Goal: Task Accomplishment & Management: Manage account settings

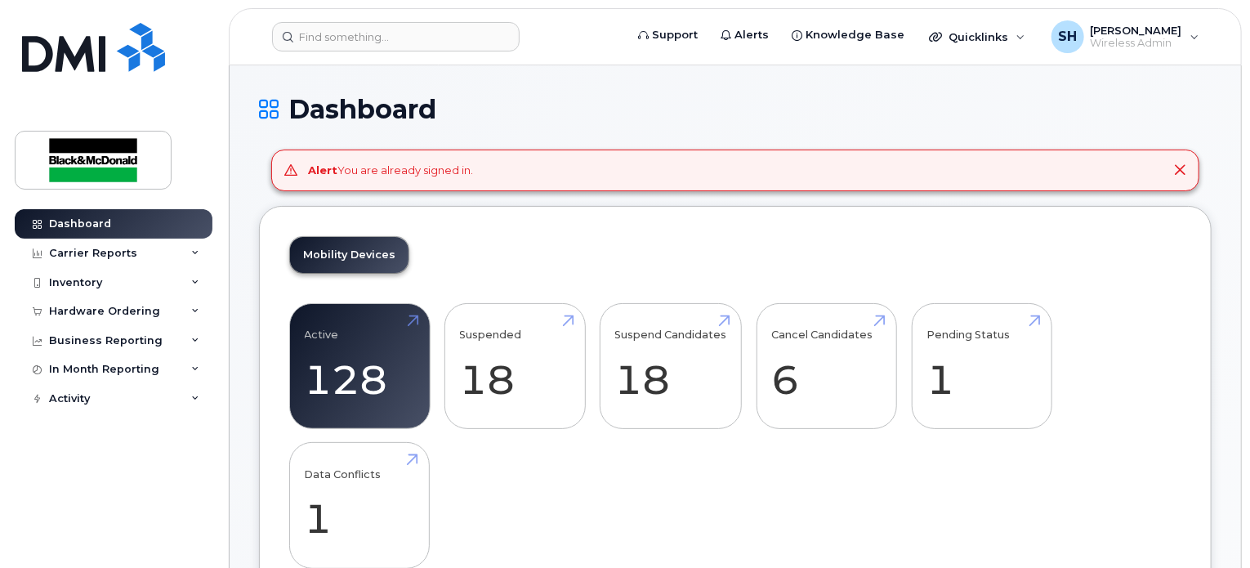
click at [714, 247] on div "Mobility Devices Active 128 -42% Suspended 18 -58% Suspend Candidates 18 Cancel…" at bounding box center [735, 409] width 952 height 406
click at [559, 234] on div "Mobility Devices Active 128 -42% Suspended 18 -58% Suspend Candidates 18 Cancel…" at bounding box center [735, 409] width 952 height 406
click at [187, 278] on div "Inventory" at bounding box center [114, 282] width 198 height 29
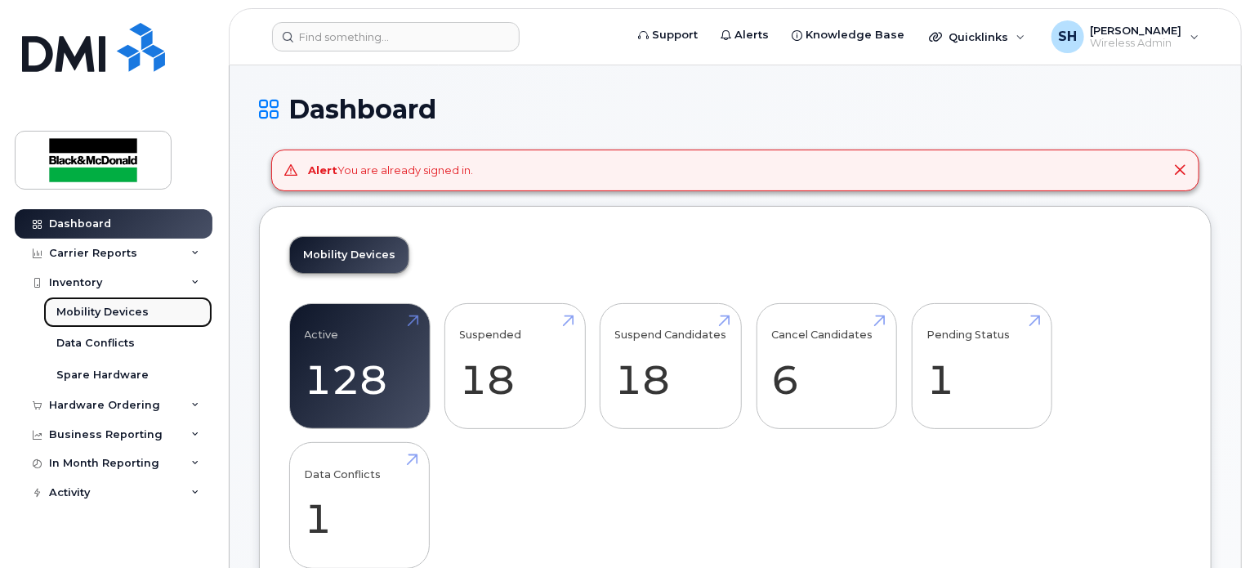
click at [131, 309] on div "Mobility Devices" at bounding box center [102, 312] width 92 height 15
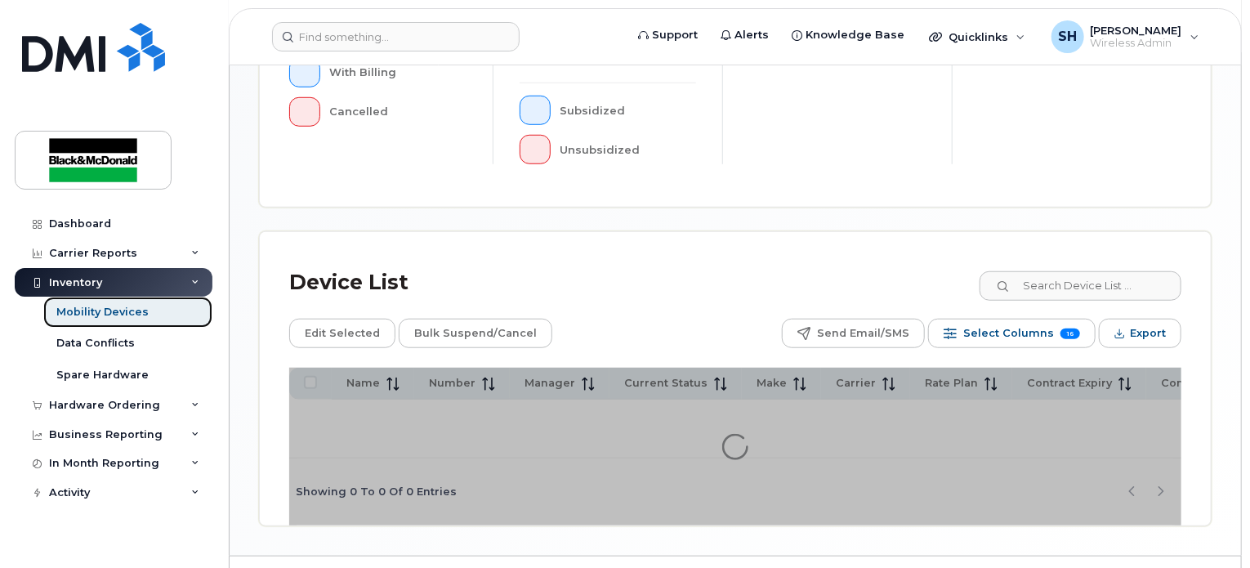
scroll to position [621, 0]
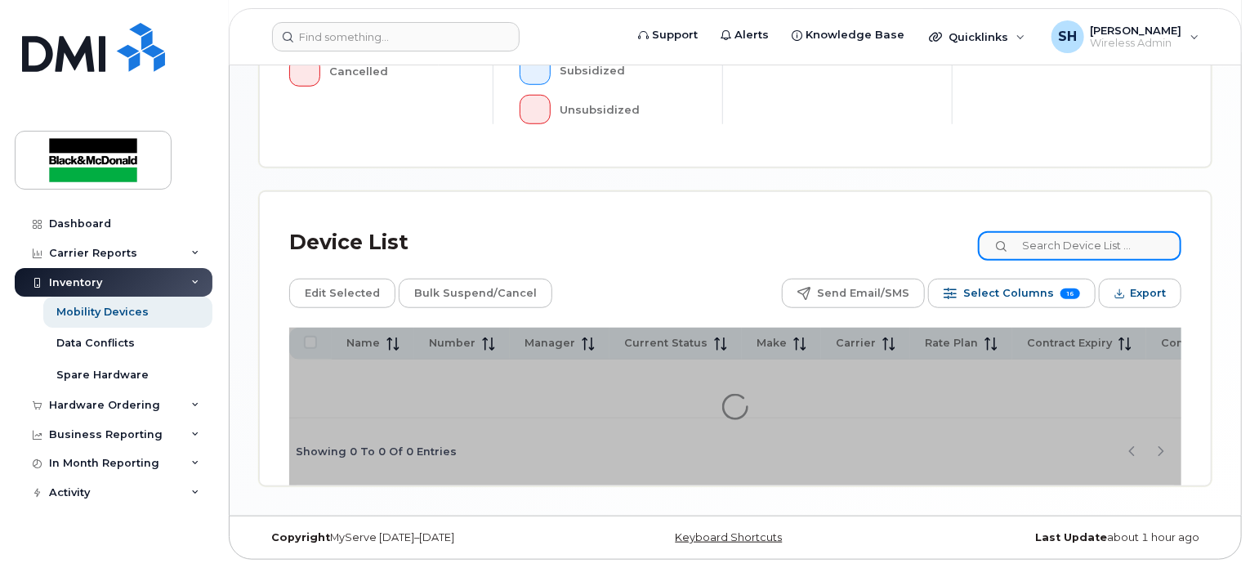
click at [1043, 247] on input at bounding box center [1079, 245] width 203 height 29
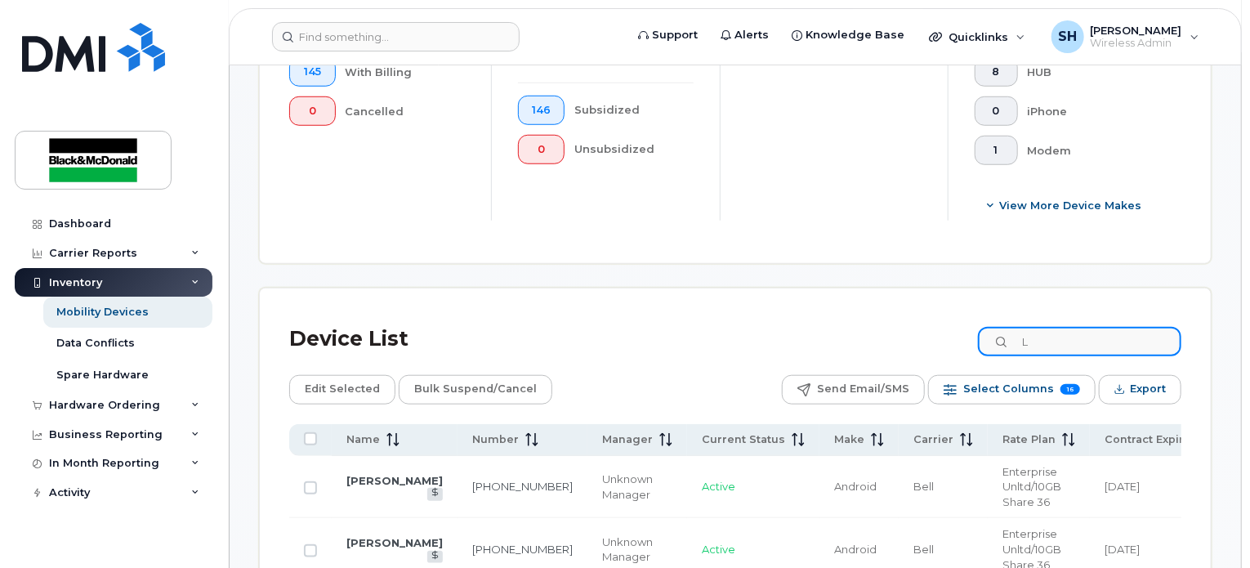
scroll to position [663, 0]
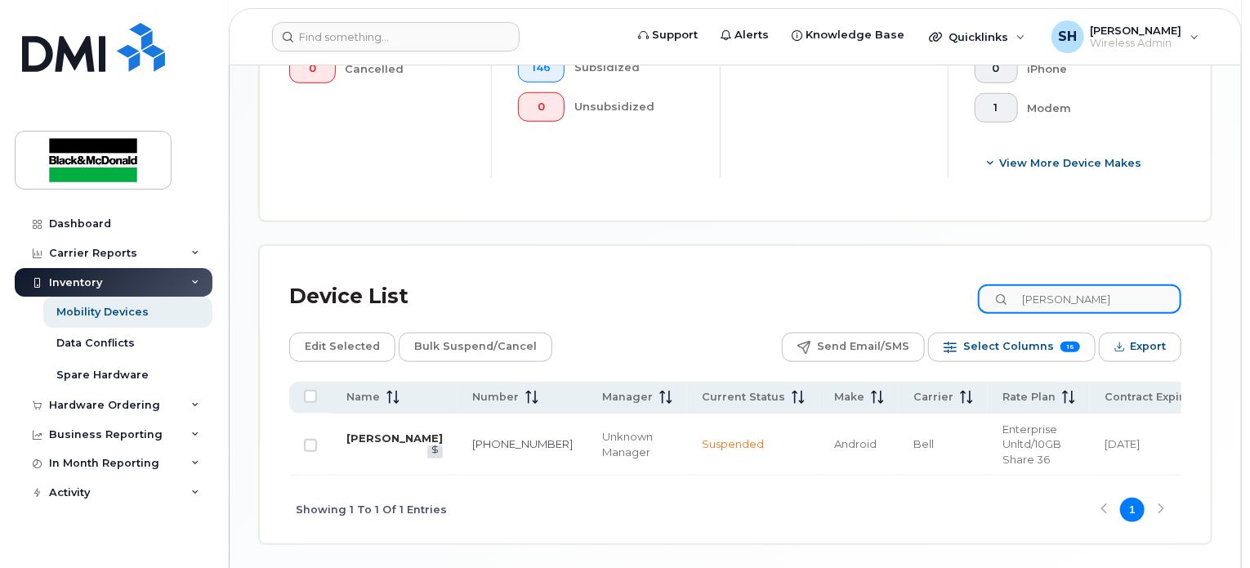
type input "Lucas B"
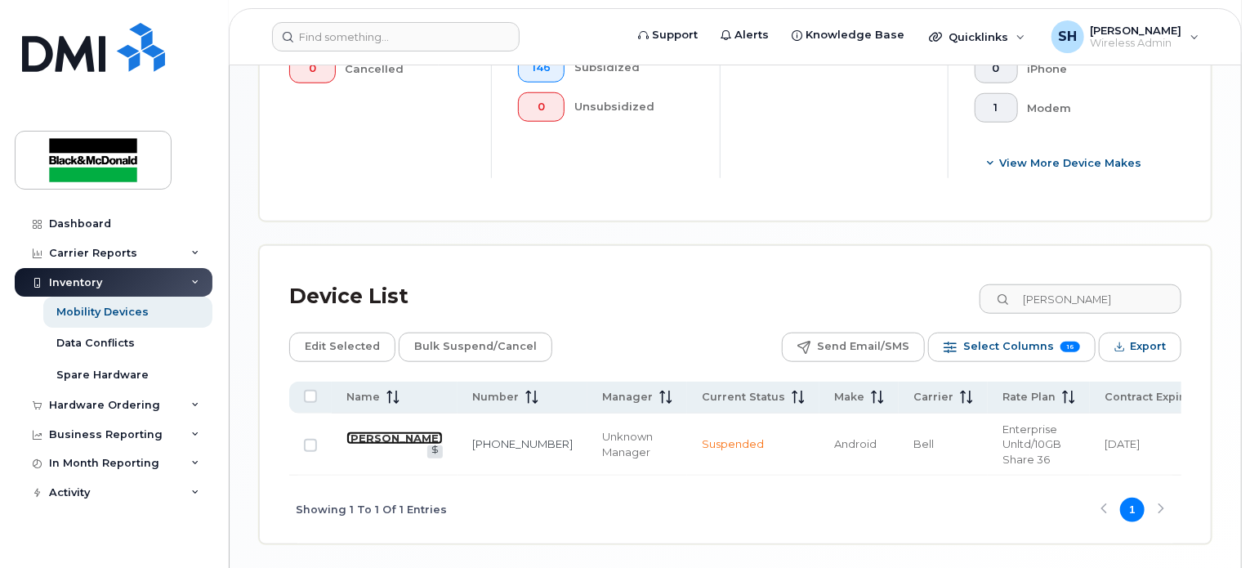
click at [354, 440] on link "[PERSON_NAME]" at bounding box center [394, 437] width 96 height 13
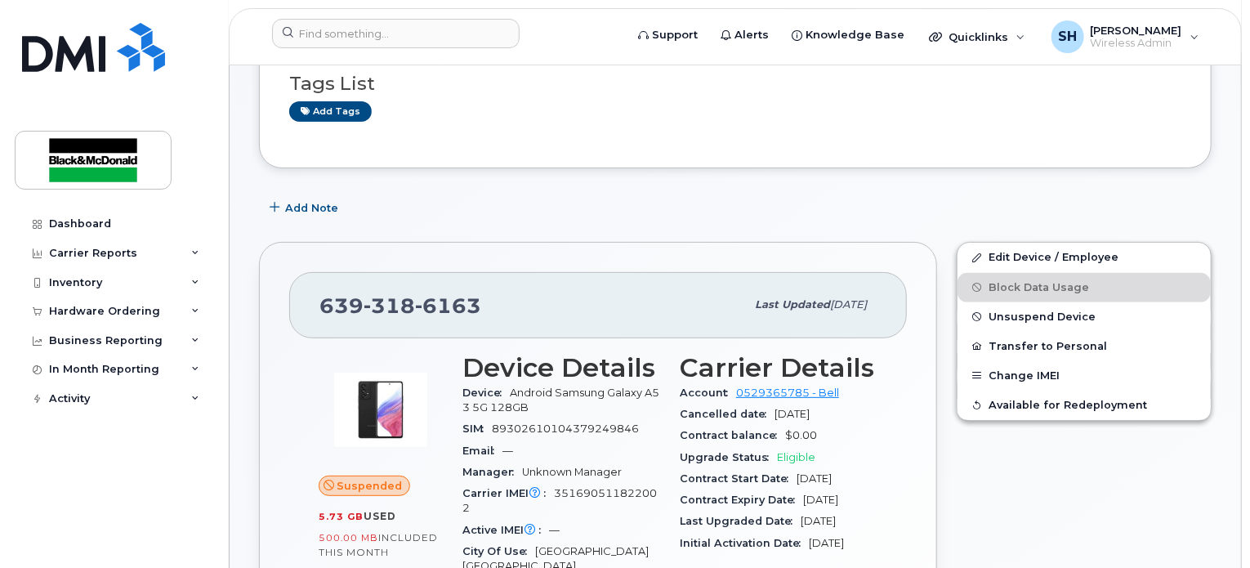
scroll to position [245, 0]
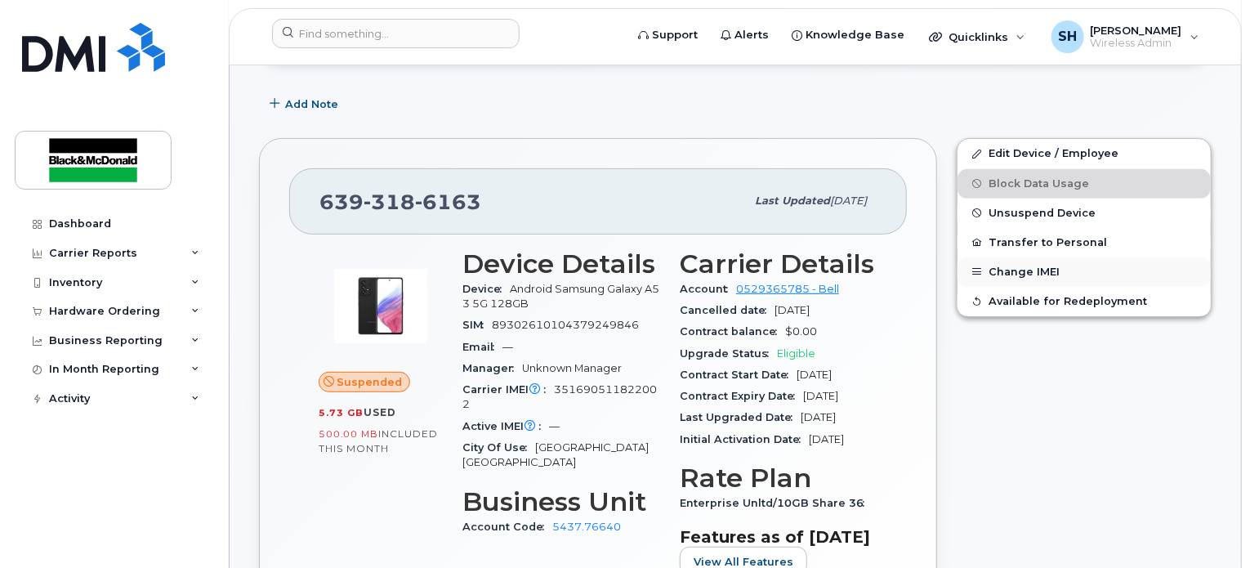
click at [993, 274] on button "Change IMEI" at bounding box center [1083, 271] width 253 height 29
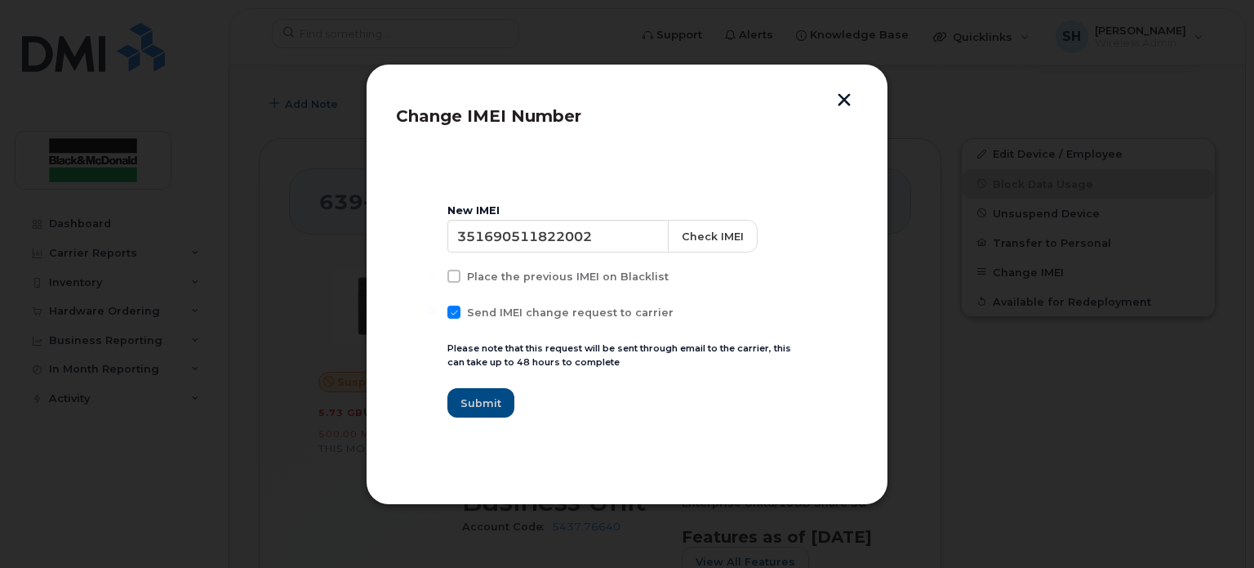
click at [842, 96] on button "button" at bounding box center [844, 101] width 25 height 17
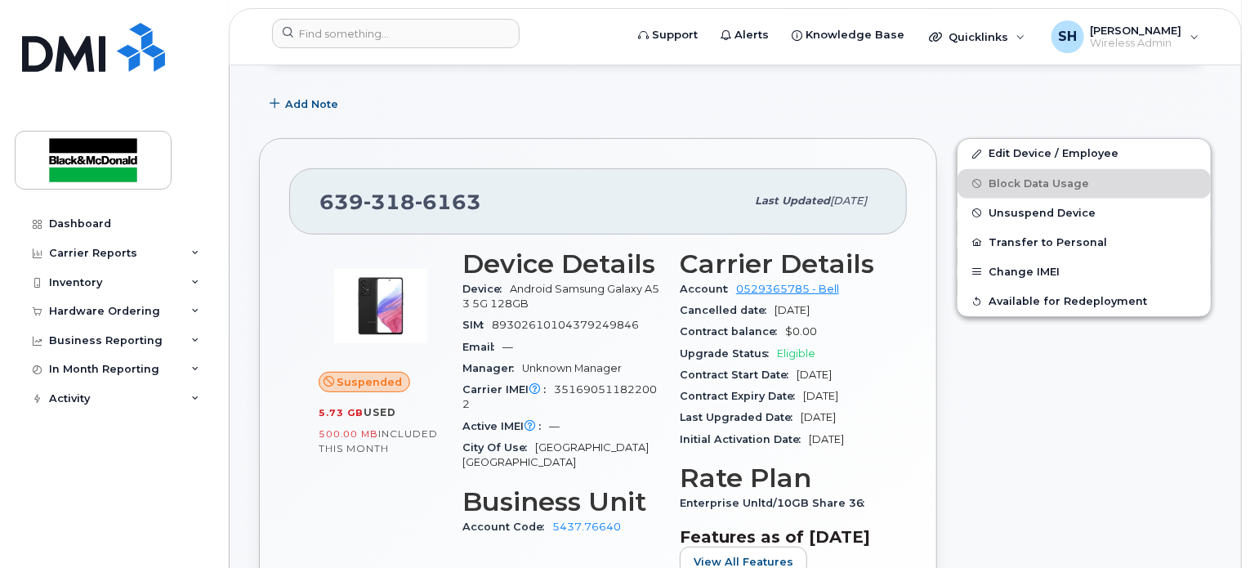
click at [815, 355] on div "Upgrade Status Eligible" at bounding box center [778, 353] width 198 height 21
click at [1049, 107] on div "Add Note" at bounding box center [735, 103] width 952 height 29
click at [996, 392] on div "Edit Device / Employee Block Data Usage Unsuspend Device Transfer to Personal C…" at bounding box center [1084, 415] width 274 height 574
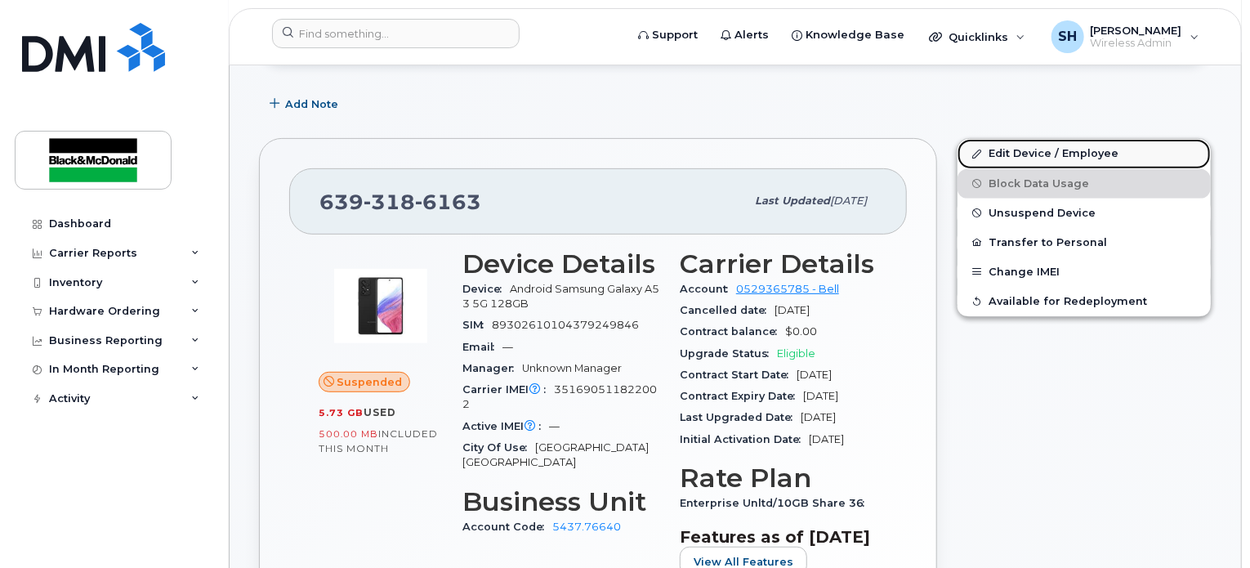
click at [995, 150] on link "Edit Device / Employee" at bounding box center [1083, 153] width 253 height 29
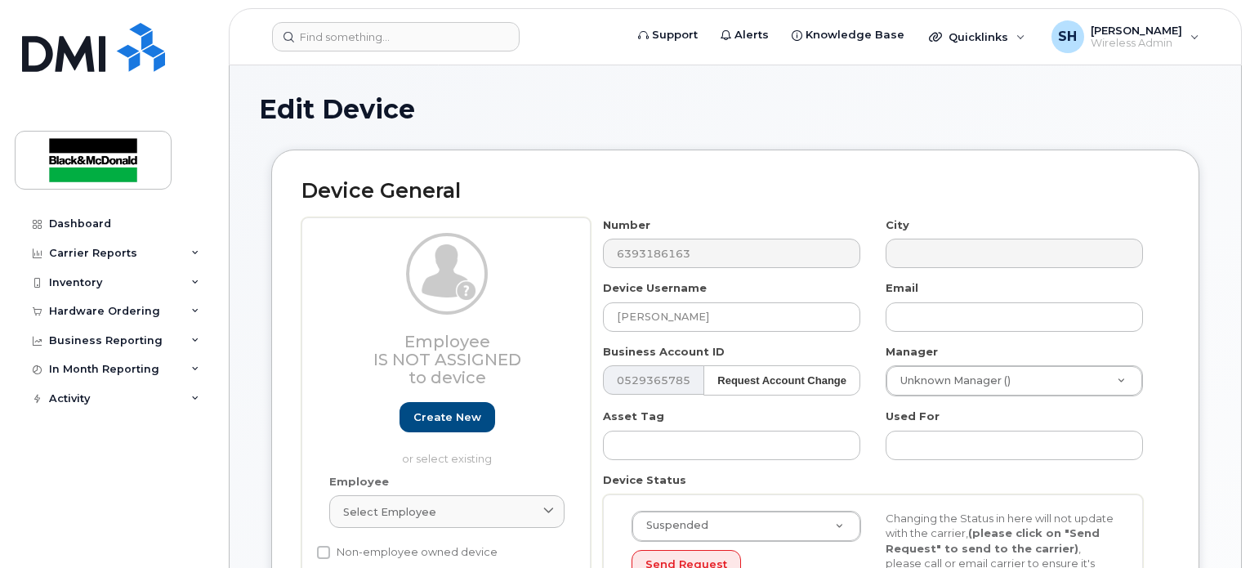
select select "91426"
click at [685, 315] on input "[PERSON_NAME]" at bounding box center [731, 316] width 257 height 29
click at [685, 315] on input "Lucas Berg" at bounding box center [731, 316] width 257 height 29
type input "Robert Guaddalupe"
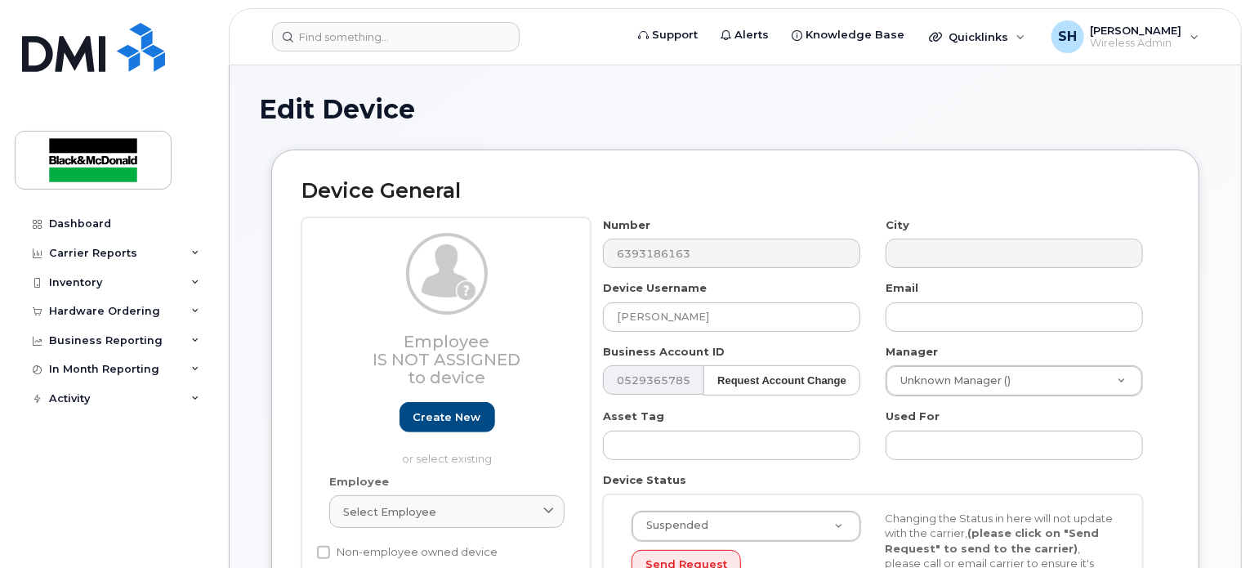
click at [1193, 304] on div "Device General Employee Is not assigned to device Create new or select existing…" at bounding box center [735, 444] width 928 height 590
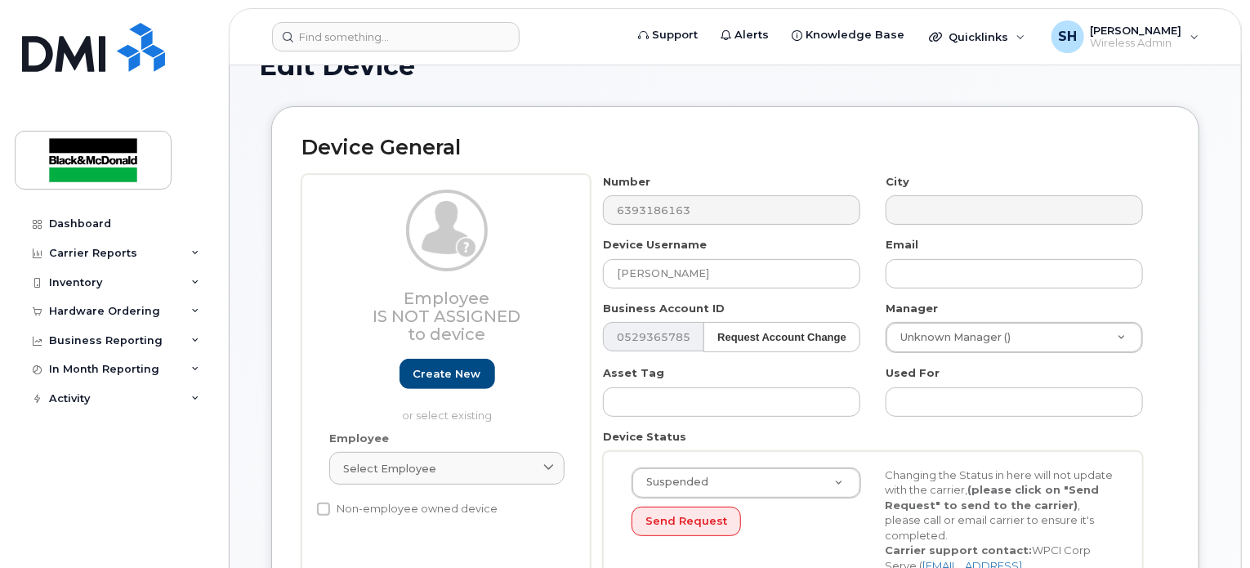
scroll to position [82, 0]
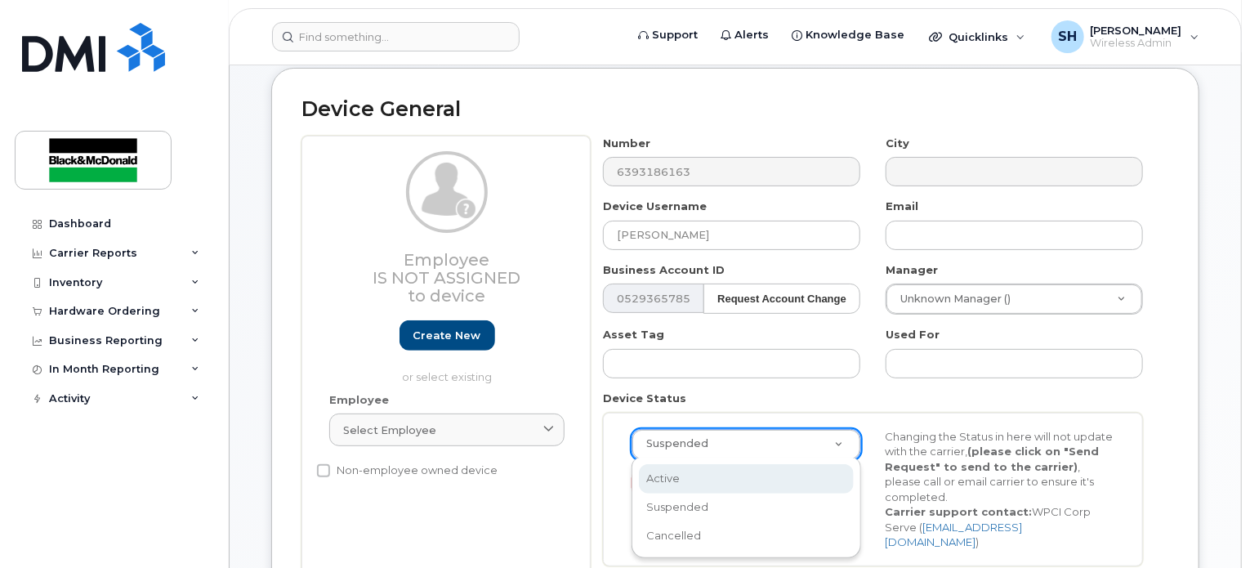
select select "active"
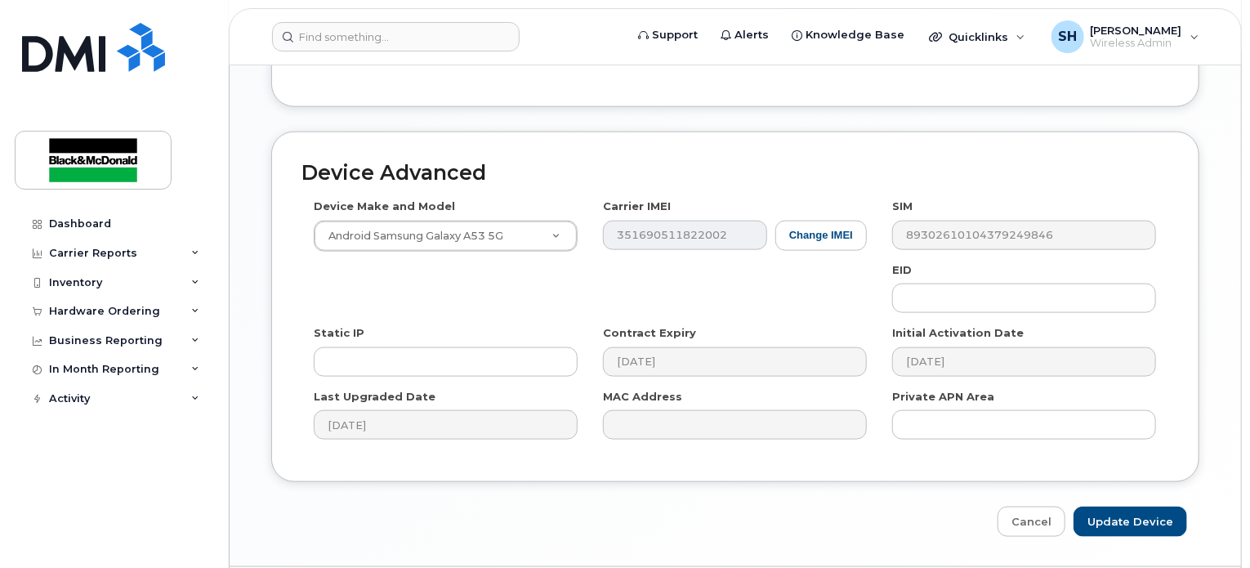
scroll to position [947, 0]
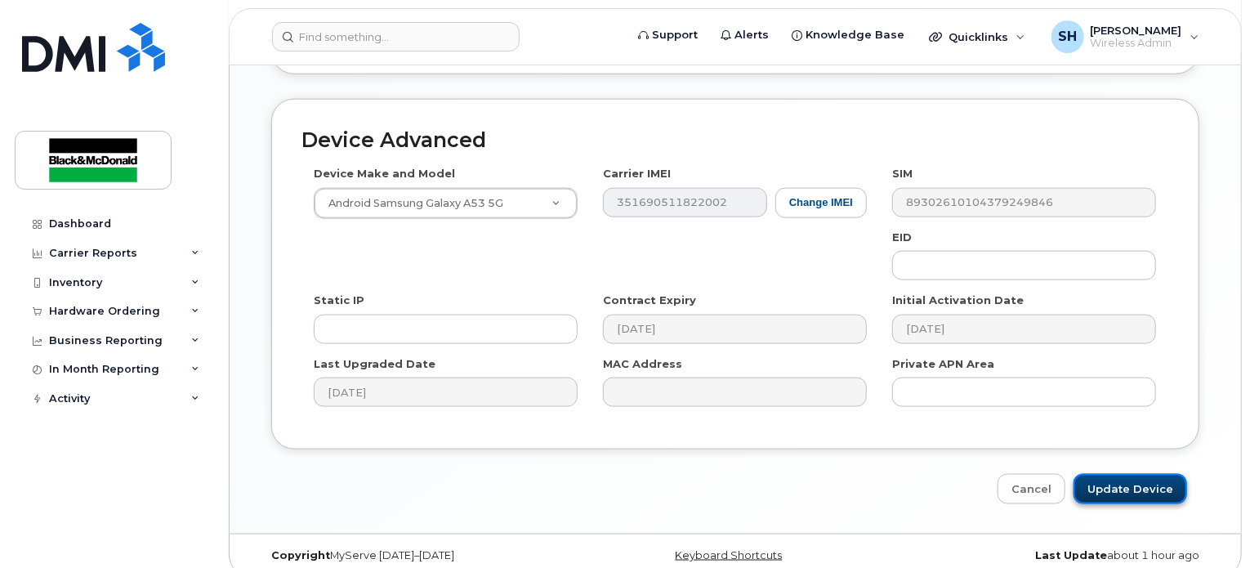
click at [1114, 474] on input "Update Device" at bounding box center [1130, 489] width 114 height 30
type input "Saving..."
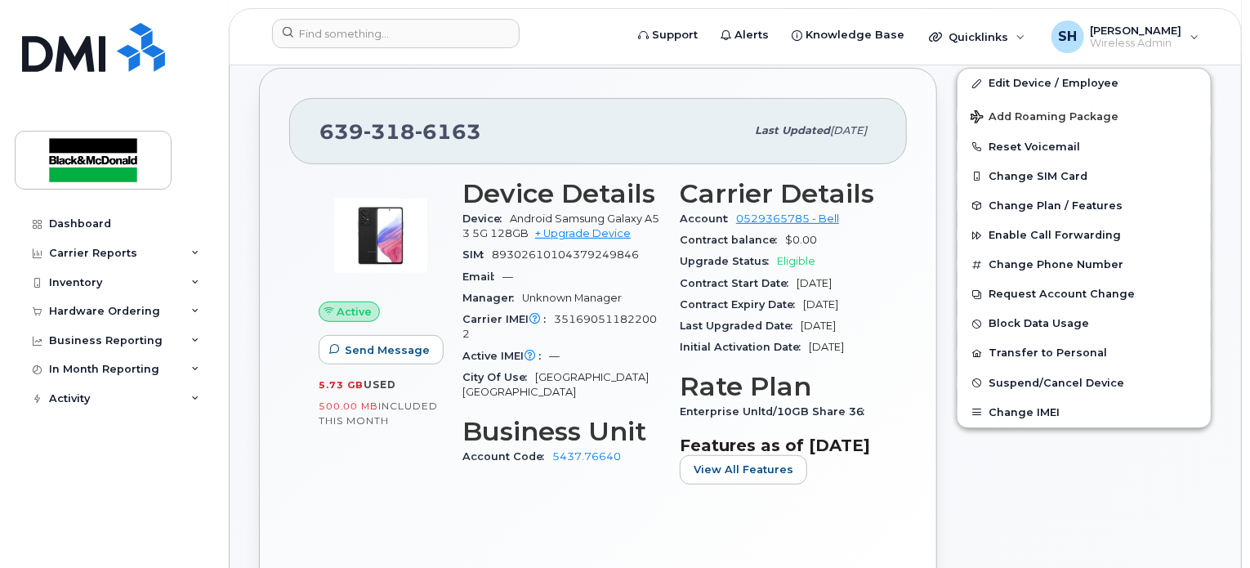
scroll to position [327, 0]
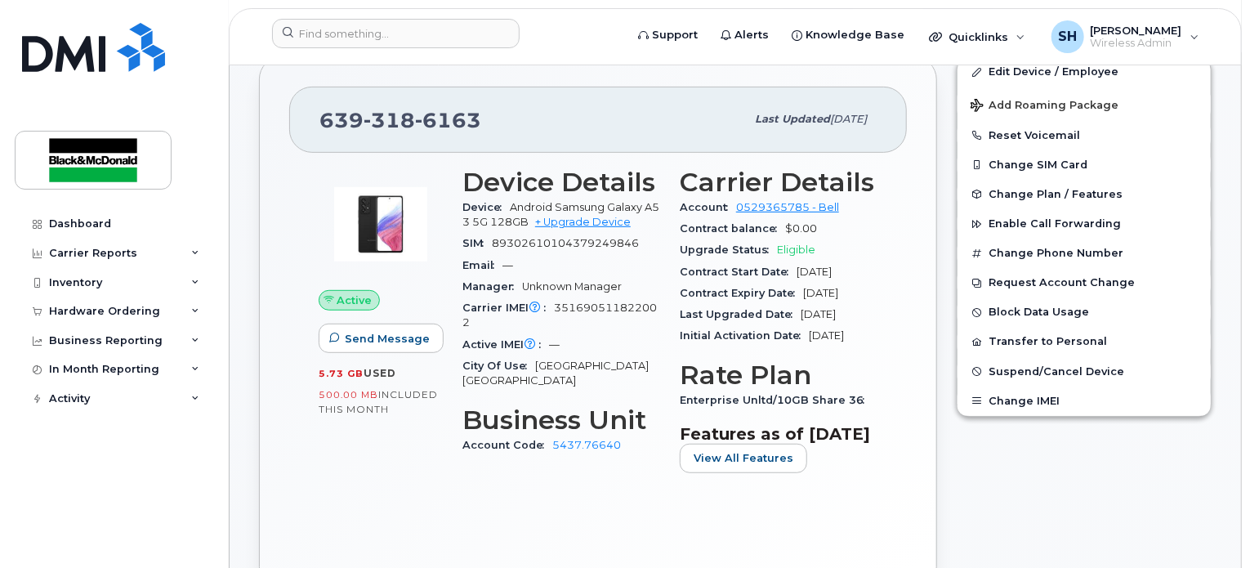
click at [902, 218] on div "Active Send Message 5.73 GB  used 500.00 MB  included this month Device Details…" at bounding box center [597, 356] width 617 height 407
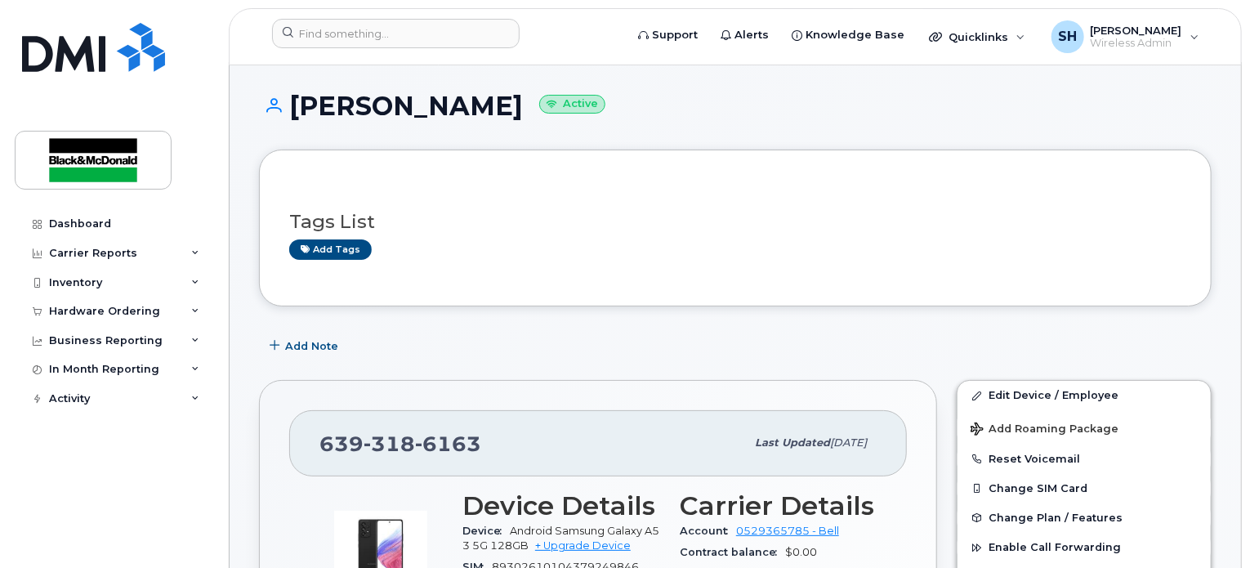
scroll to position [0, 0]
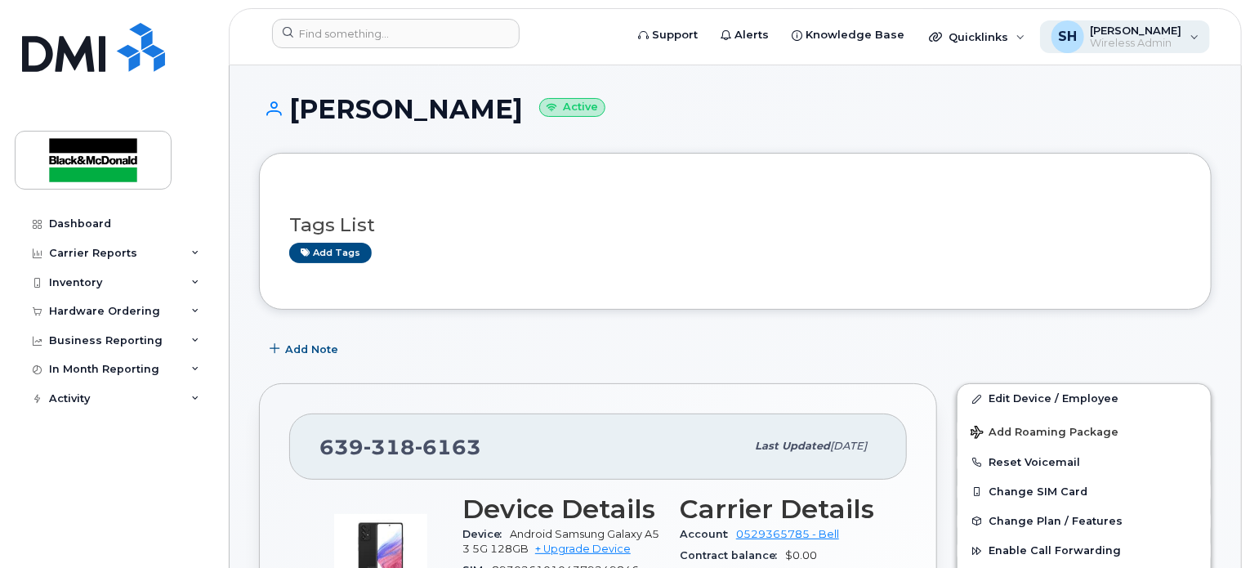
click at [1183, 34] on div "SH Serena Hunter Wireless Admin" at bounding box center [1125, 36] width 171 height 33
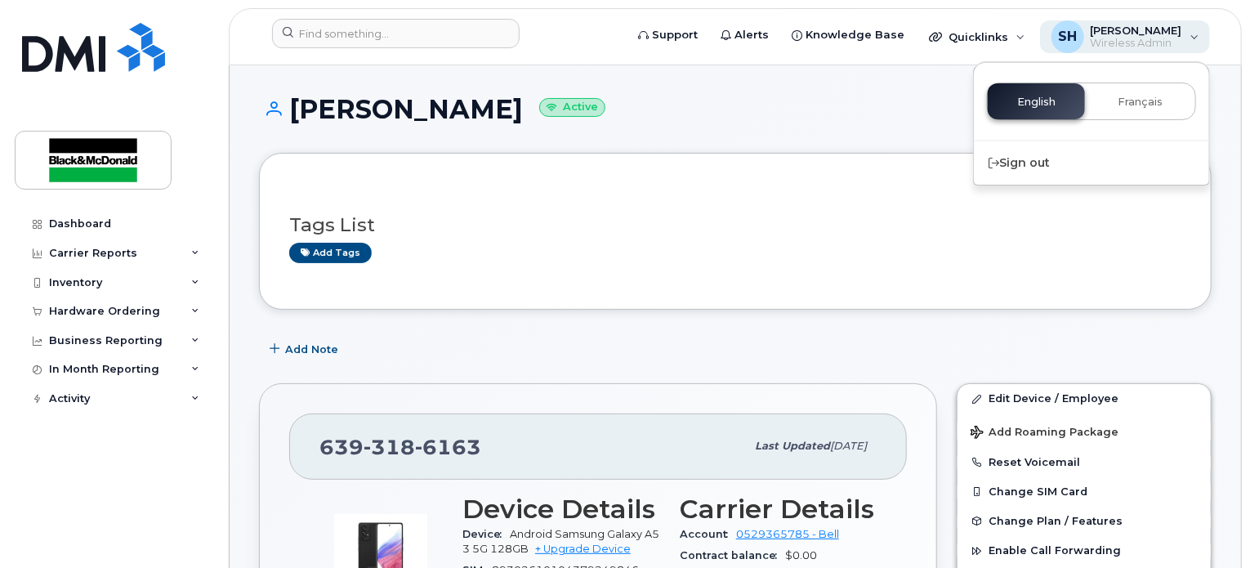
click at [1183, 34] on div "SH Serena Hunter Wireless Admin" at bounding box center [1125, 36] width 171 height 33
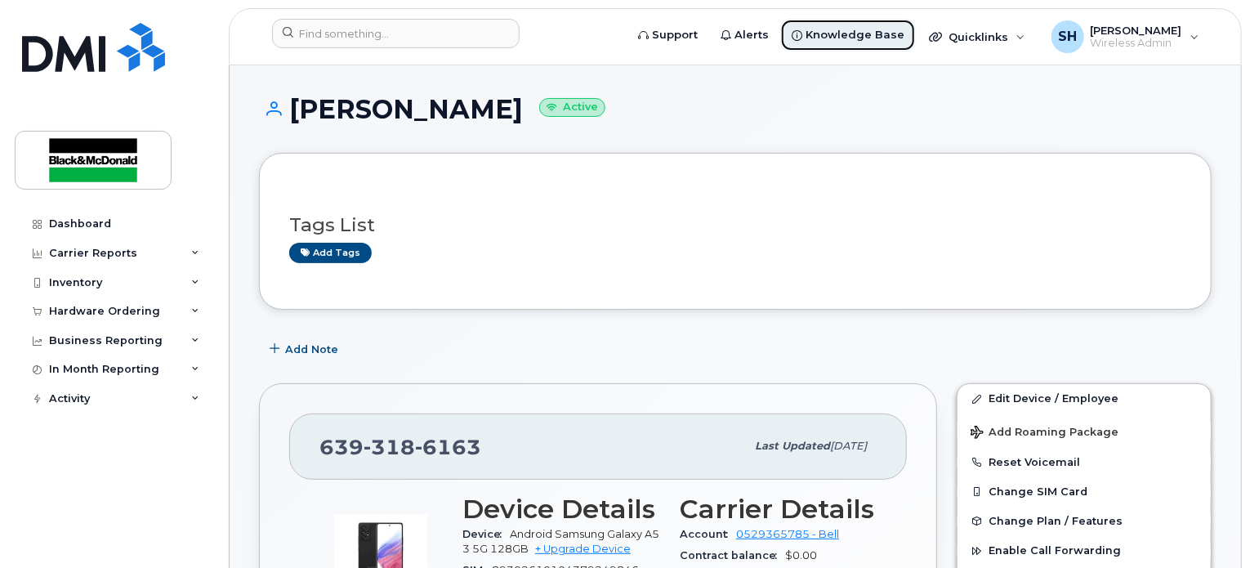
click at [855, 32] on span "Knowledge Base" at bounding box center [854, 35] width 99 height 16
click at [700, 120] on h1 "Robert Guaddalupe Active" at bounding box center [735, 109] width 952 height 29
click at [512, 257] on div "Add tags" at bounding box center [728, 253] width 879 height 20
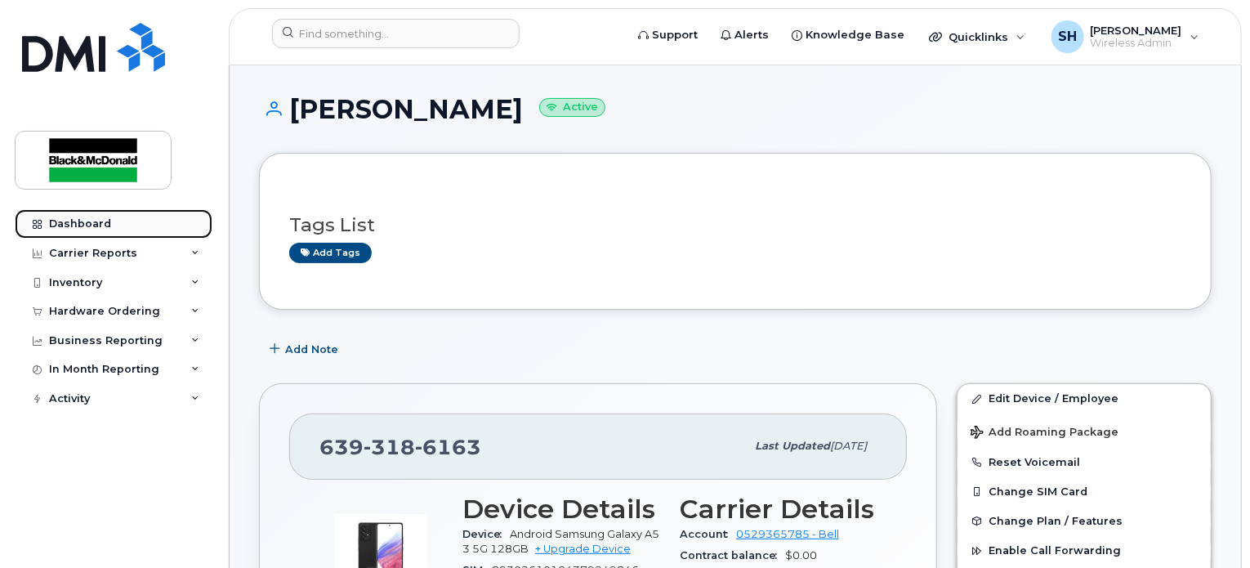
click at [45, 228] on div at bounding box center [37, 223] width 18 height 13
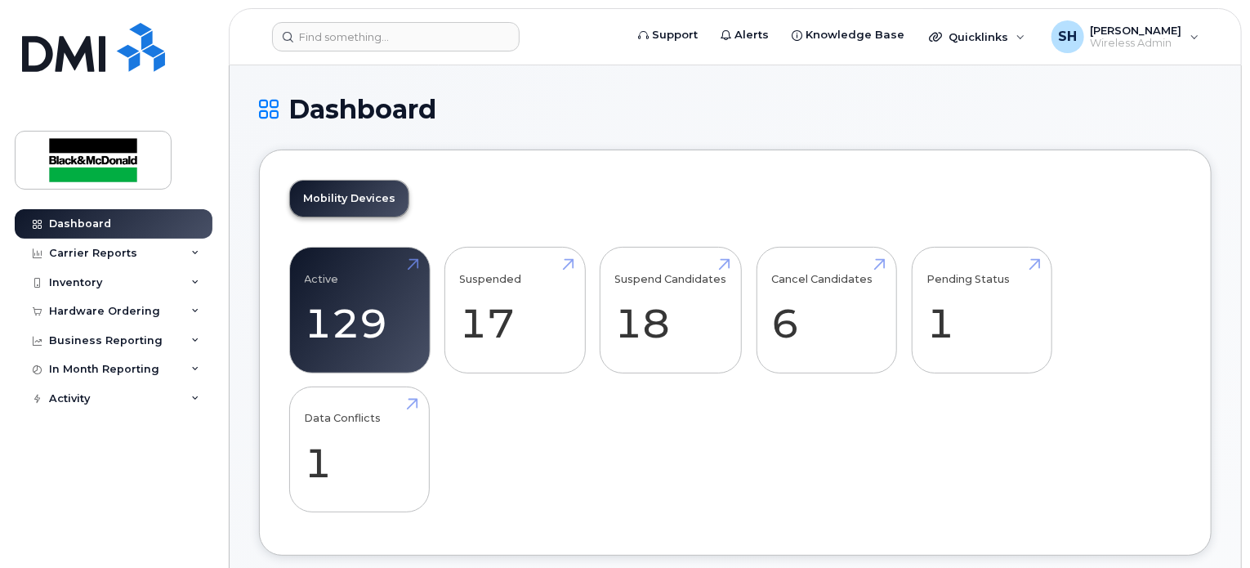
click at [686, 134] on div "Dashboard" at bounding box center [735, 122] width 952 height 55
click at [725, 167] on div "Mobility Devices Active 129 -42% Suspended 17 -60% Suspend Candidates 18 Cancel…" at bounding box center [735, 352] width 952 height 406
click at [772, 323] on link "Cancel Candidates 6" at bounding box center [826, 310] width 110 height 108
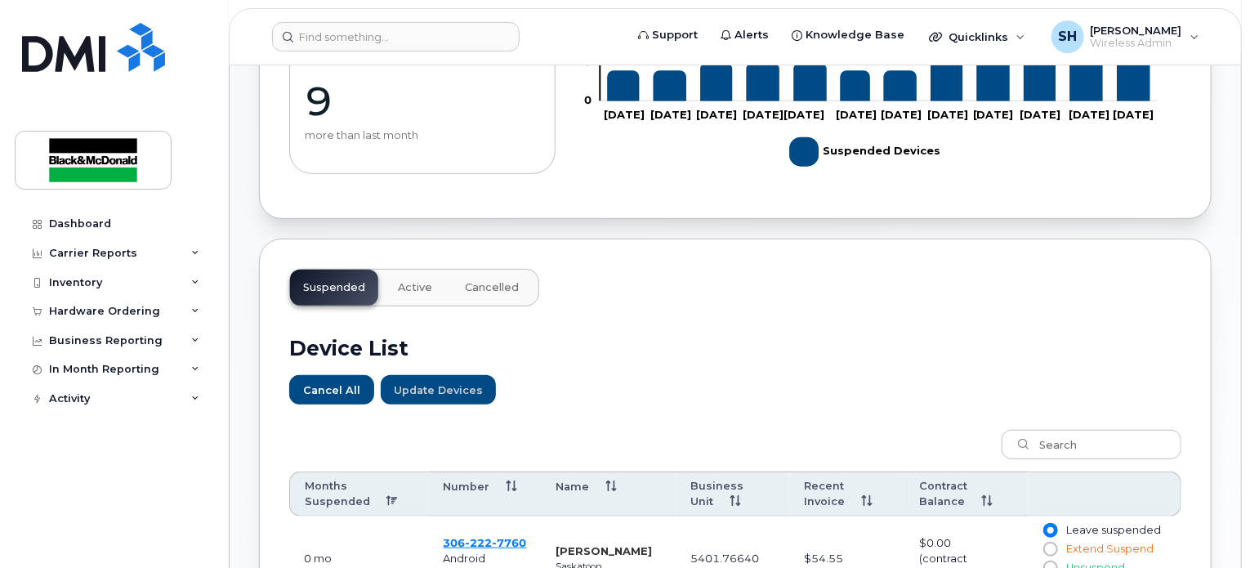
scroll to position [572, 0]
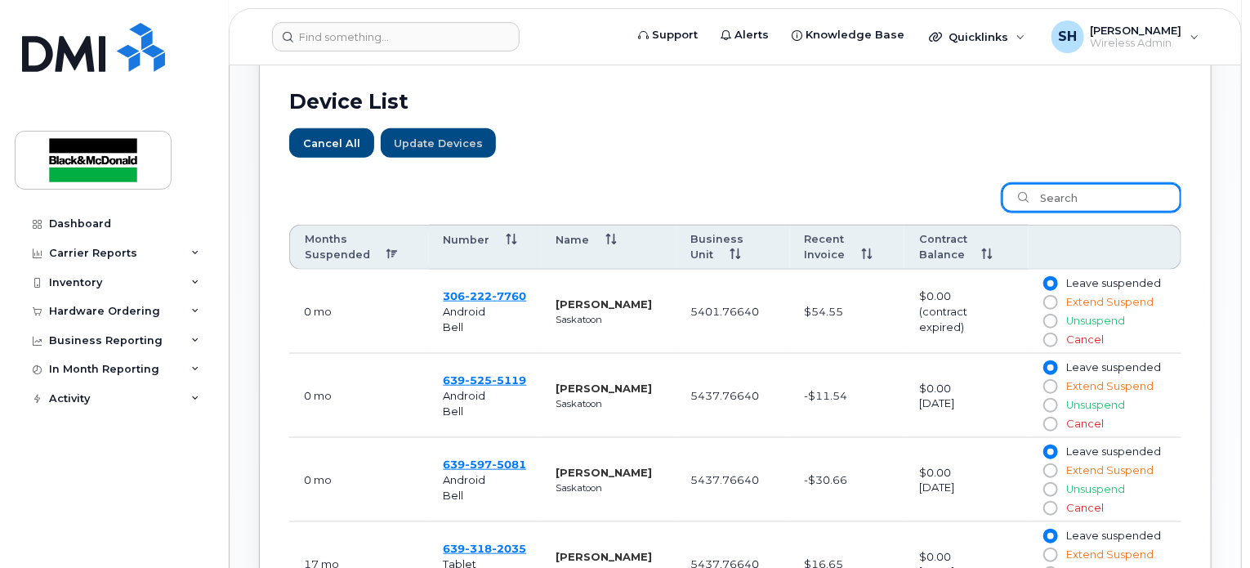
click at [1089, 194] on input "search" at bounding box center [1091, 197] width 180 height 29
paste input "295940"
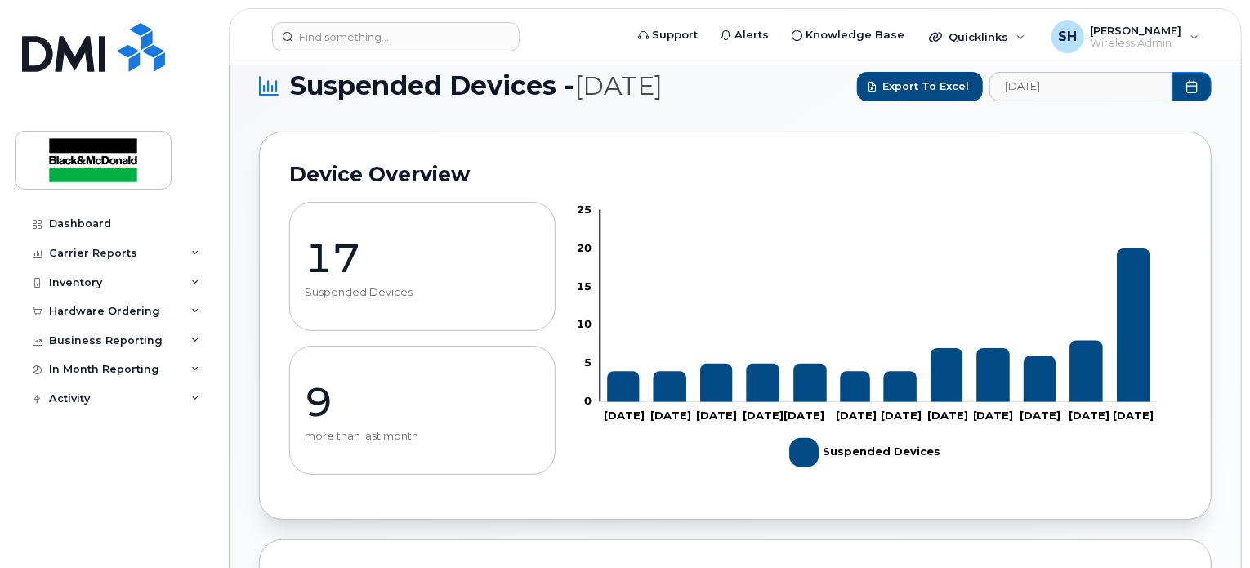
scroll to position [0, 0]
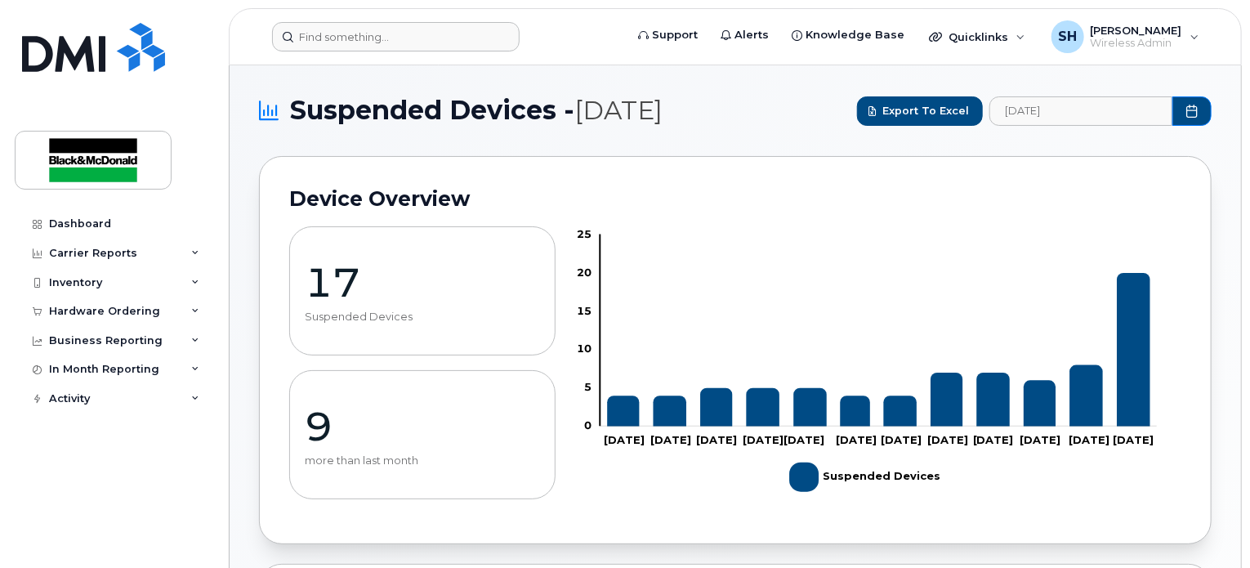
type input "295940"
click at [345, 38] on input at bounding box center [395, 36] width 247 height 29
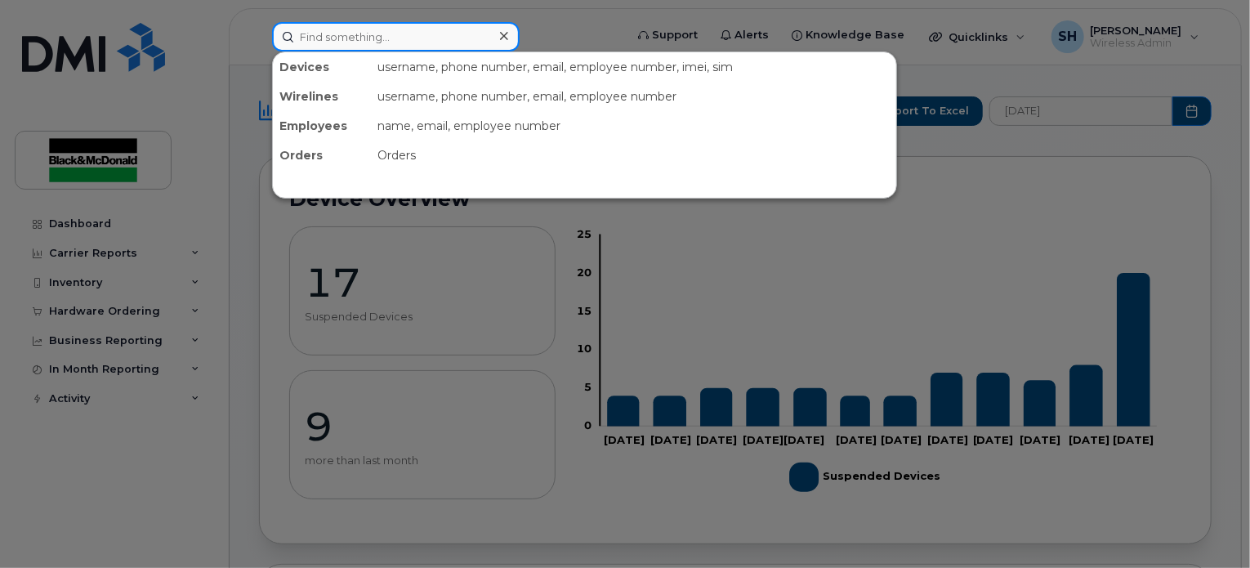
paste input "295940"
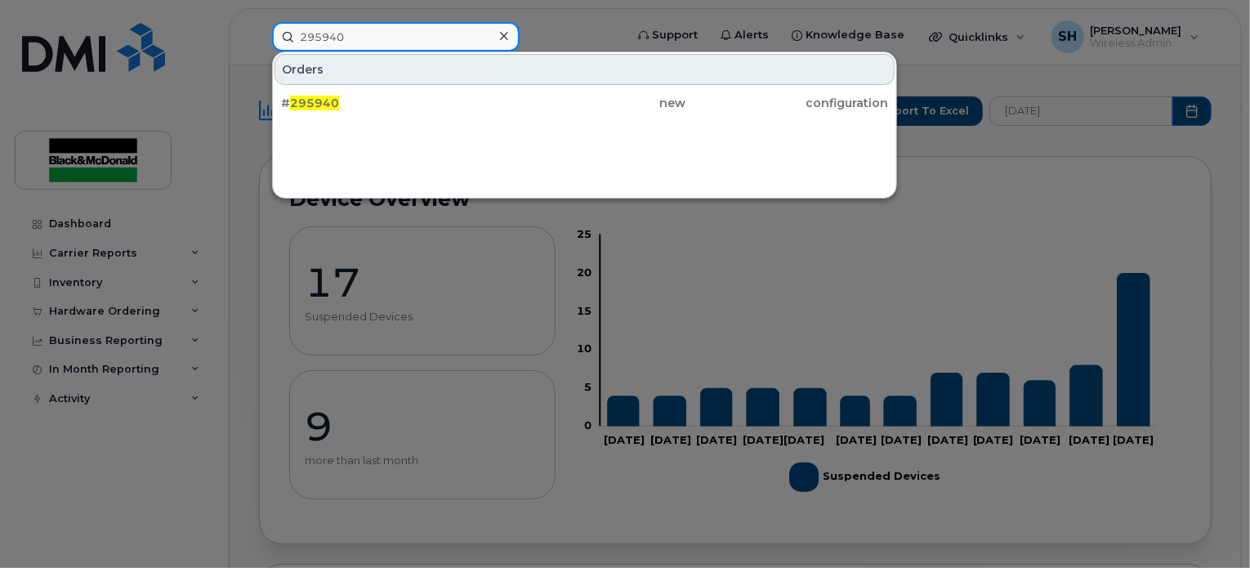
type input "295940"
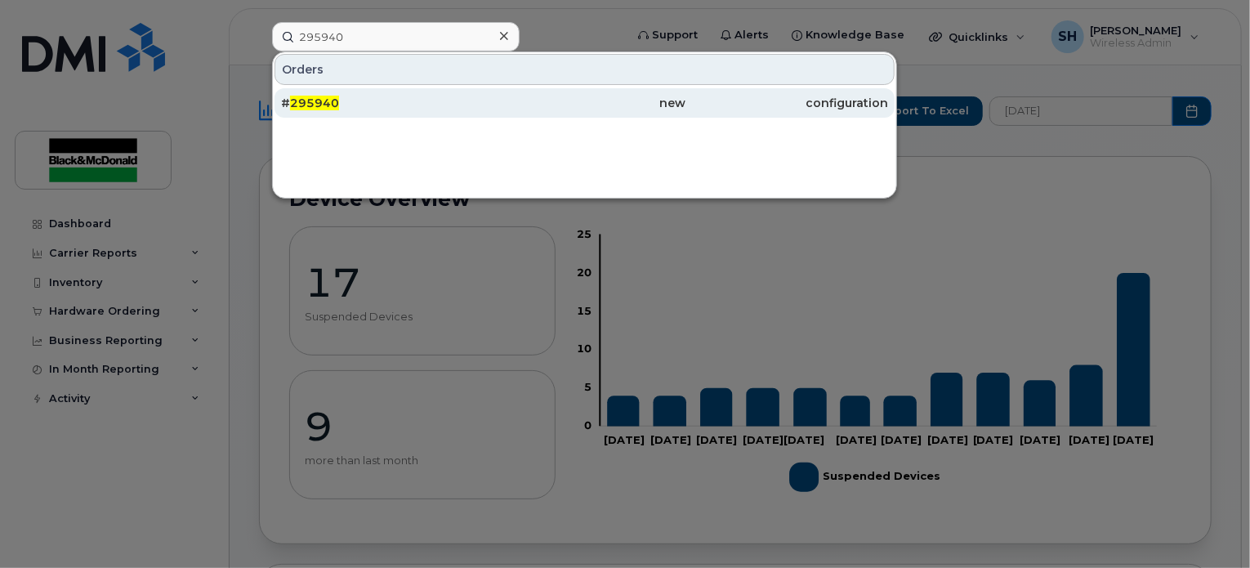
click at [341, 104] on div "# 295940" at bounding box center [382, 103] width 203 height 16
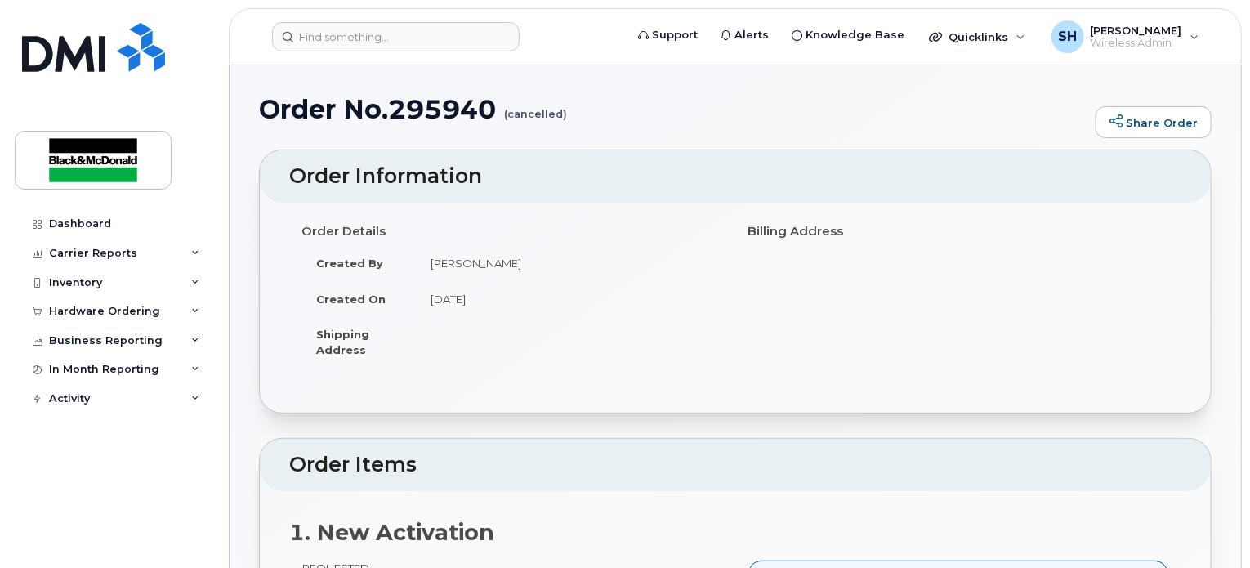
click at [770, 365] on div "Order Details Created By [PERSON_NAME] Created On [DATE] Shipping Address Billi…" at bounding box center [735, 299] width 892 height 165
